Goal: Obtain resource: Download file/media

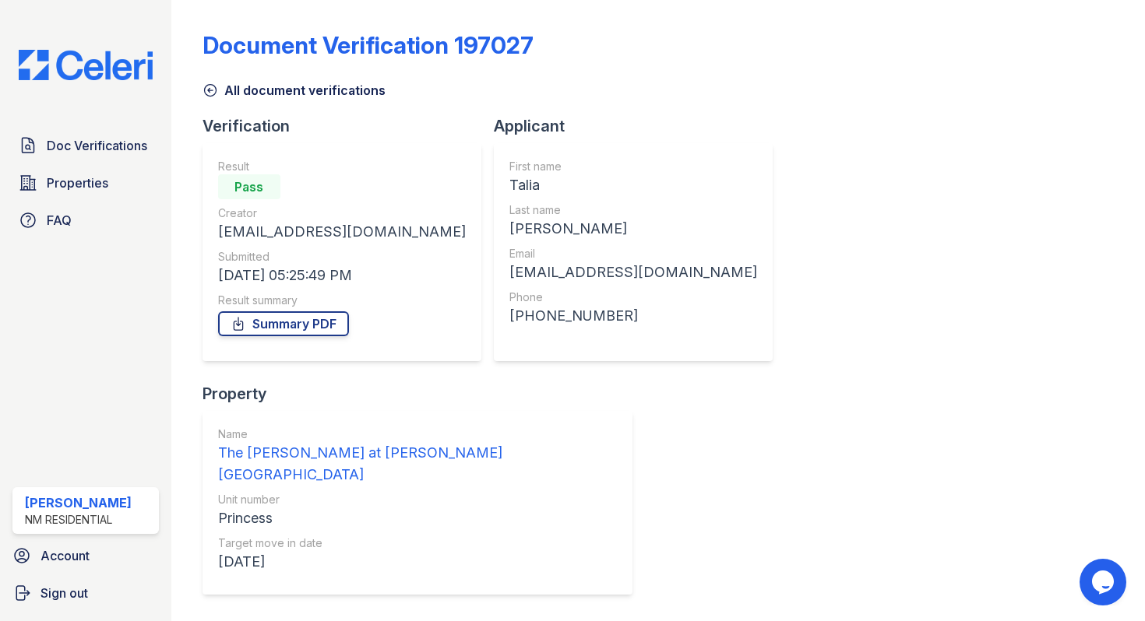
scroll to position [73, 0]
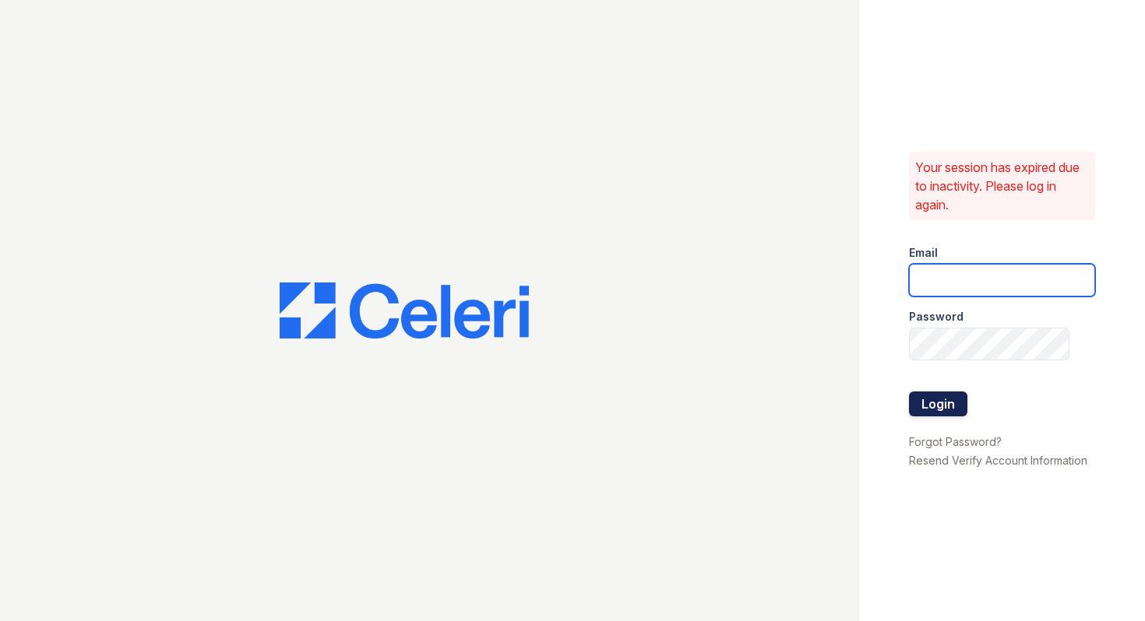
type input "[EMAIL_ADDRESS][DOMAIN_NAME]"
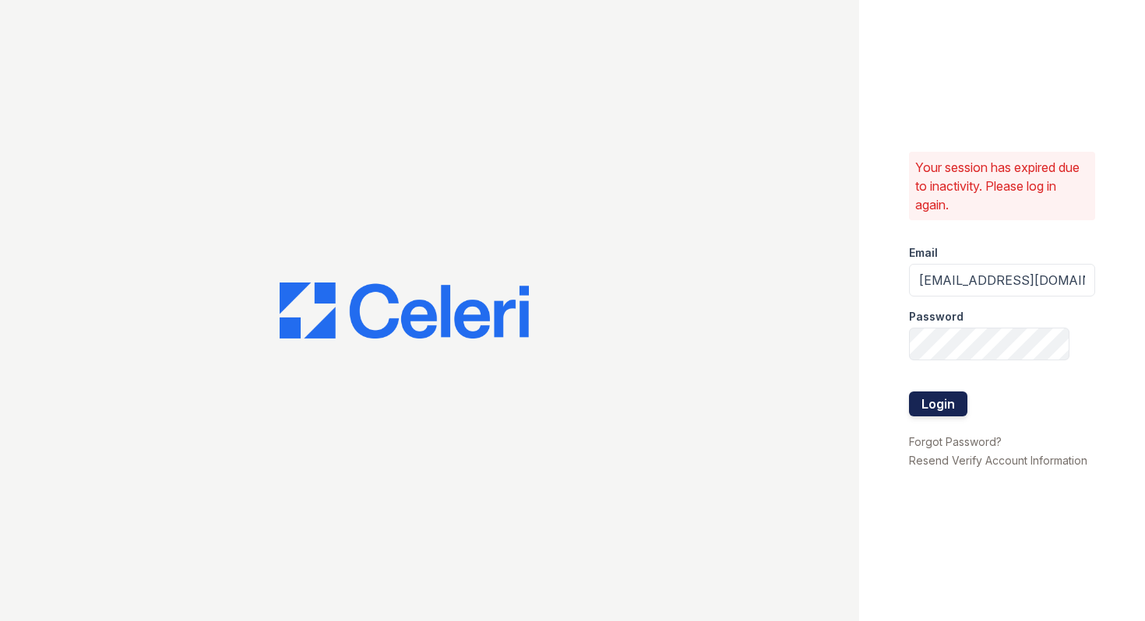
click at [948, 402] on button "Login" at bounding box center [938, 404] width 58 height 25
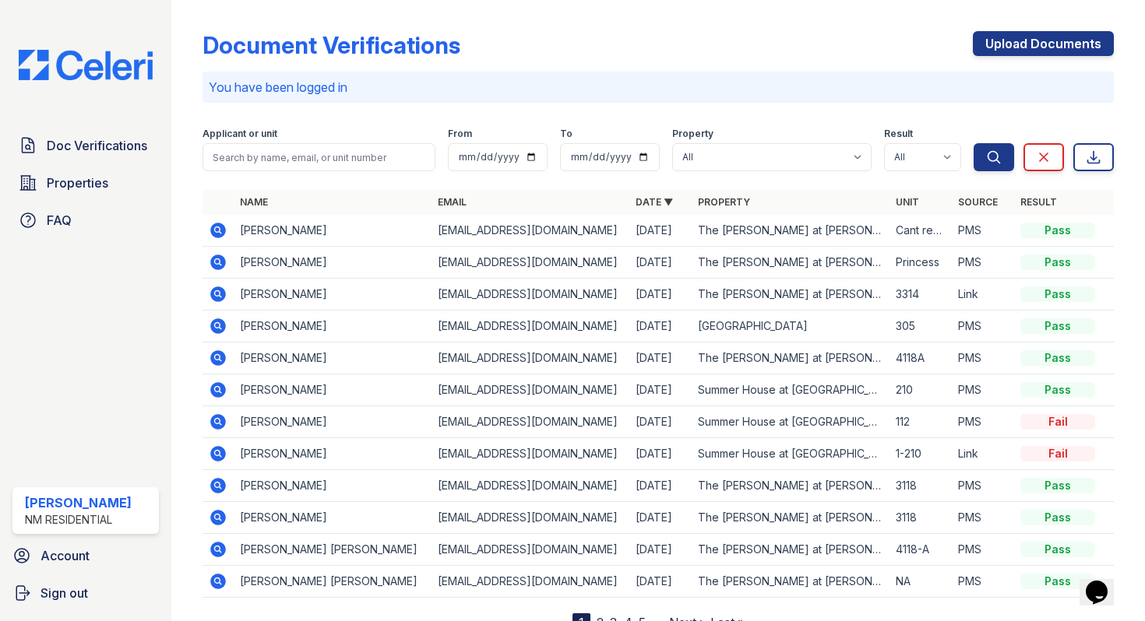
click at [220, 262] on icon at bounding box center [218, 263] width 16 height 16
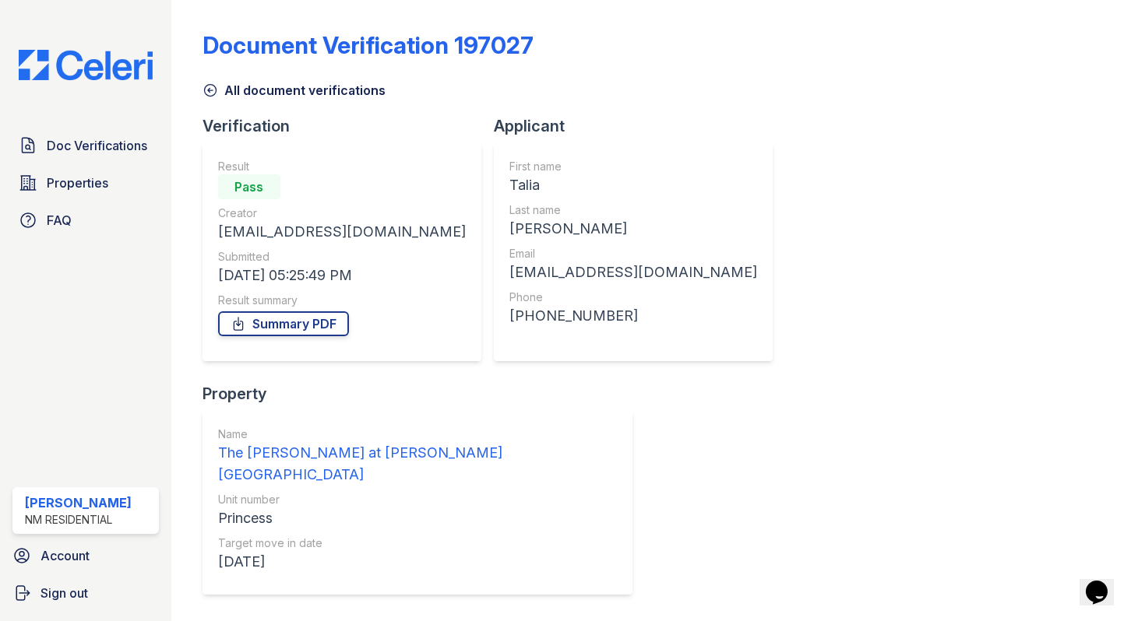
click at [136, 63] on img at bounding box center [85, 65] width 159 height 30
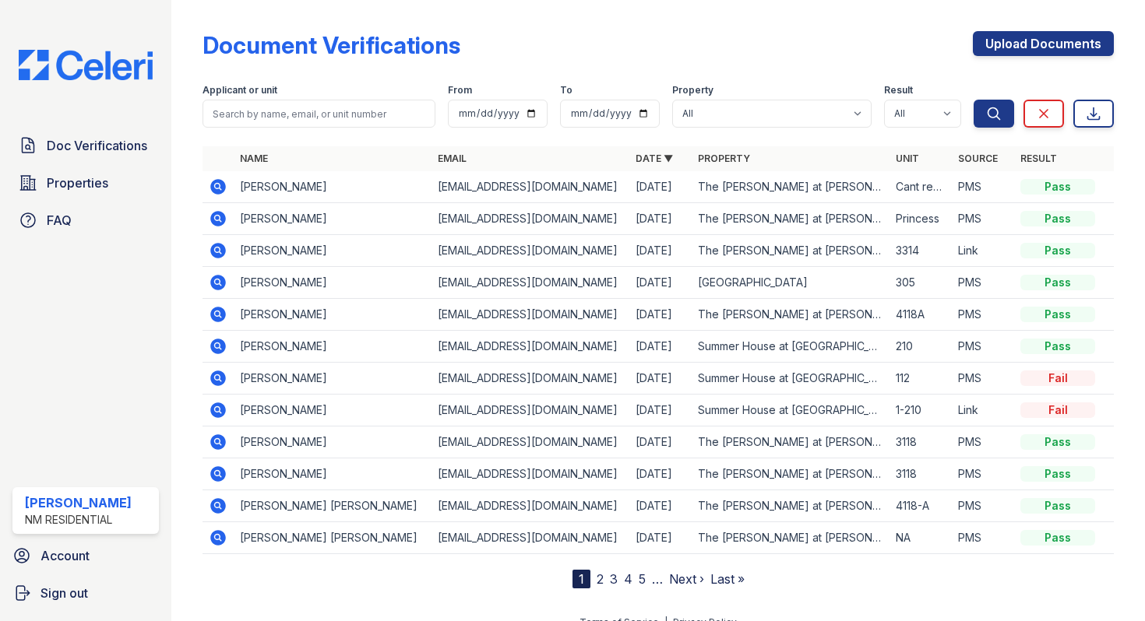
click at [222, 378] on icon at bounding box center [218, 379] width 16 height 16
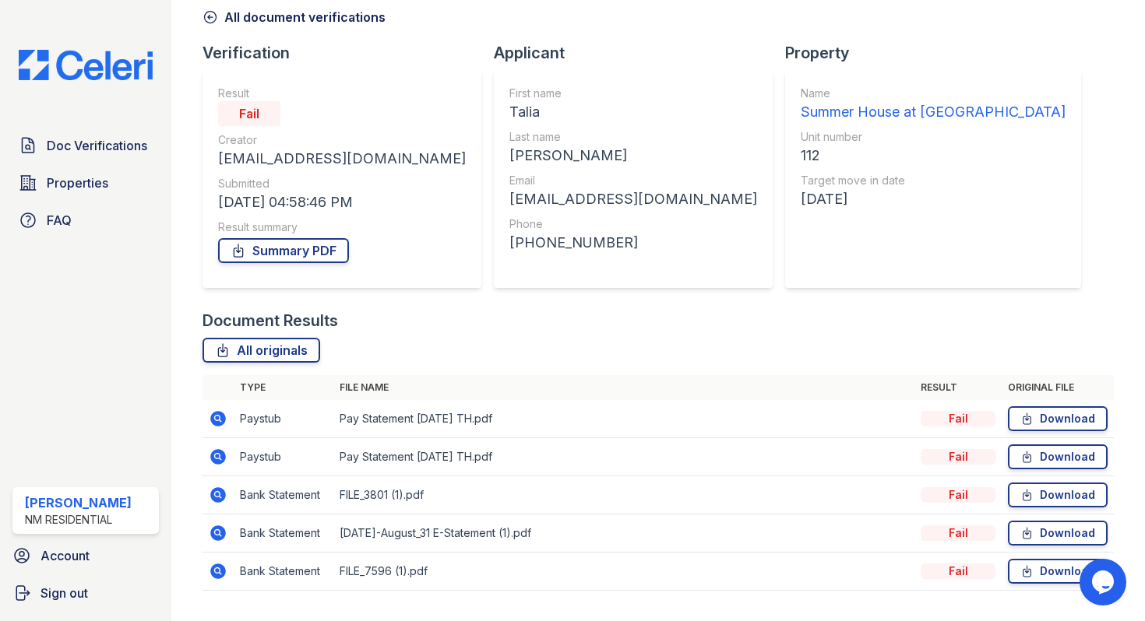
scroll to position [86, 0]
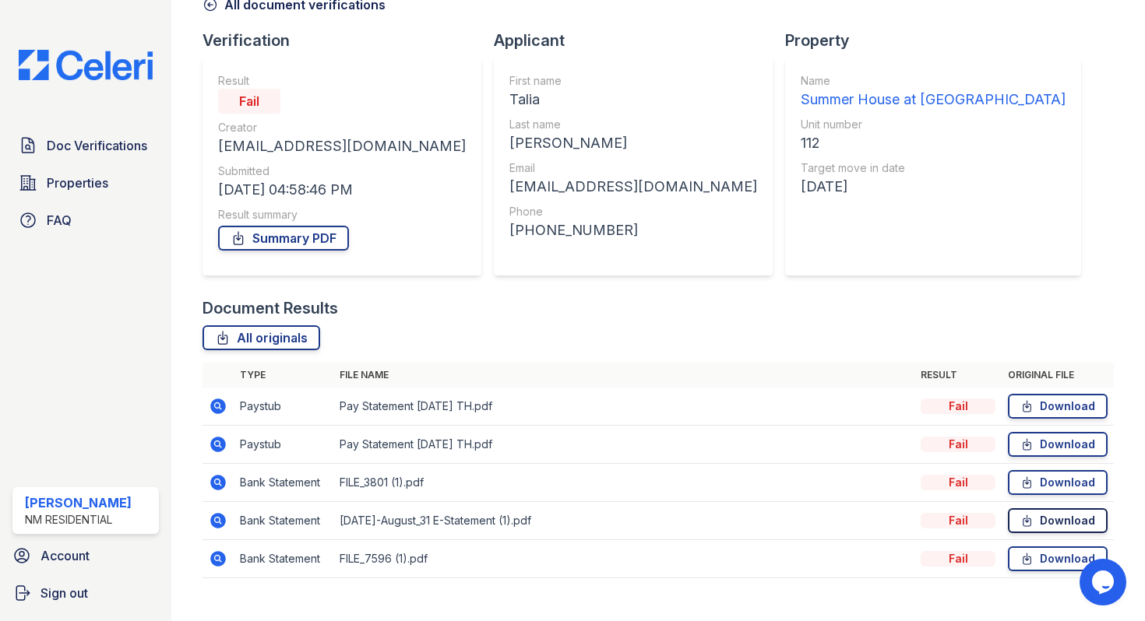
click at [1030, 525] on link "Download" at bounding box center [1058, 521] width 100 height 25
click at [1020, 406] on icon at bounding box center [1026, 407] width 13 height 16
click at [301, 237] on link "Summary PDF" at bounding box center [283, 238] width 131 height 25
click at [1038, 410] on link "Download" at bounding box center [1058, 406] width 100 height 25
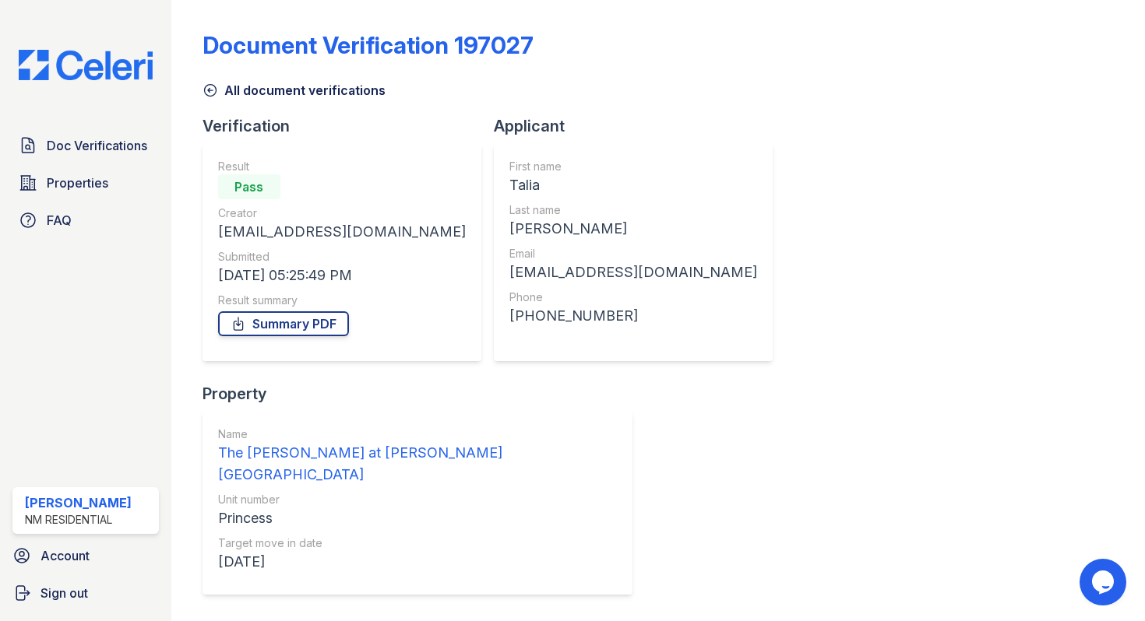
click at [320, 213] on div "Creator" at bounding box center [342, 214] width 248 height 16
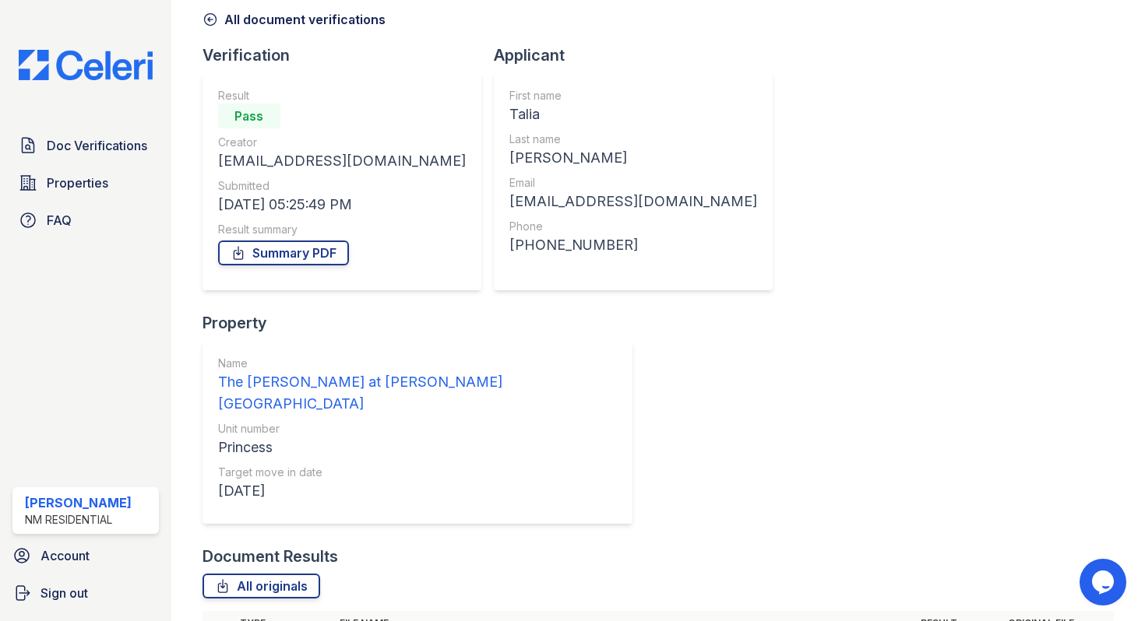
scroll to position [73, 0]
